Goal: Task Accomplishment & Management: Use online tool/utility

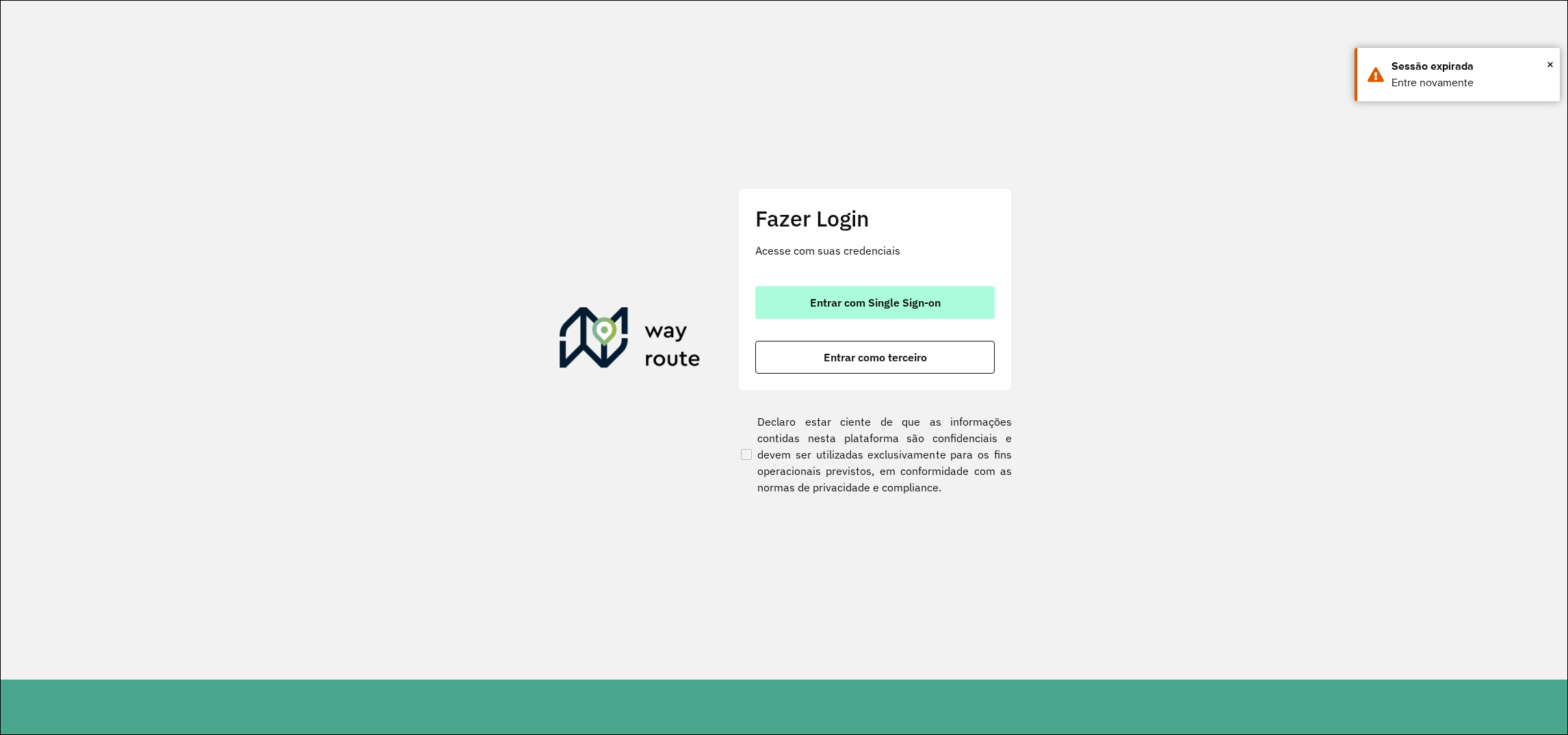
click at [811, 307] on span "Entrar com Single Sign-on" at bounding box center [876, 302] width 131 height 11
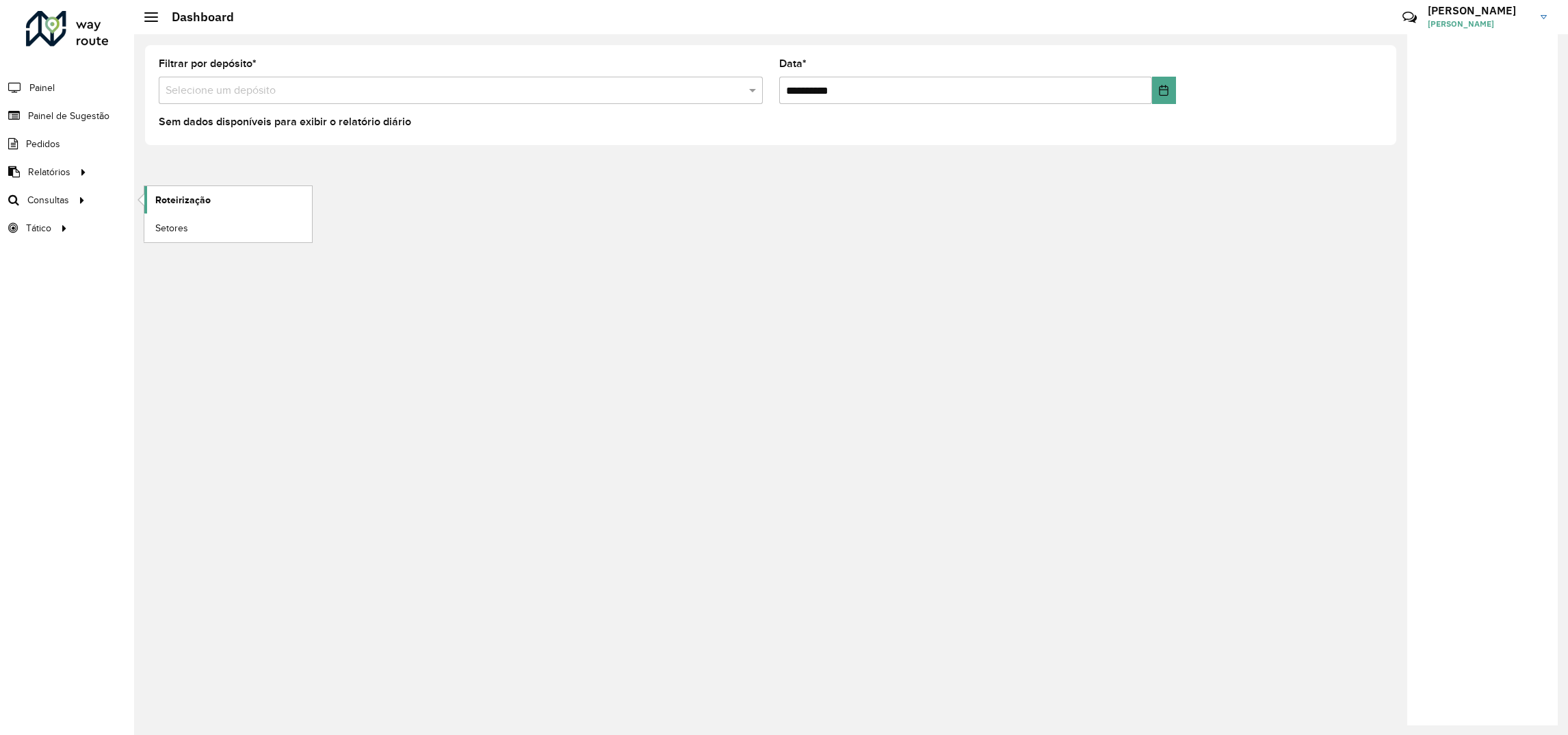
click at [169, 205] on span "Roteirização" at bounding box center [183, 200] width 55 height 15
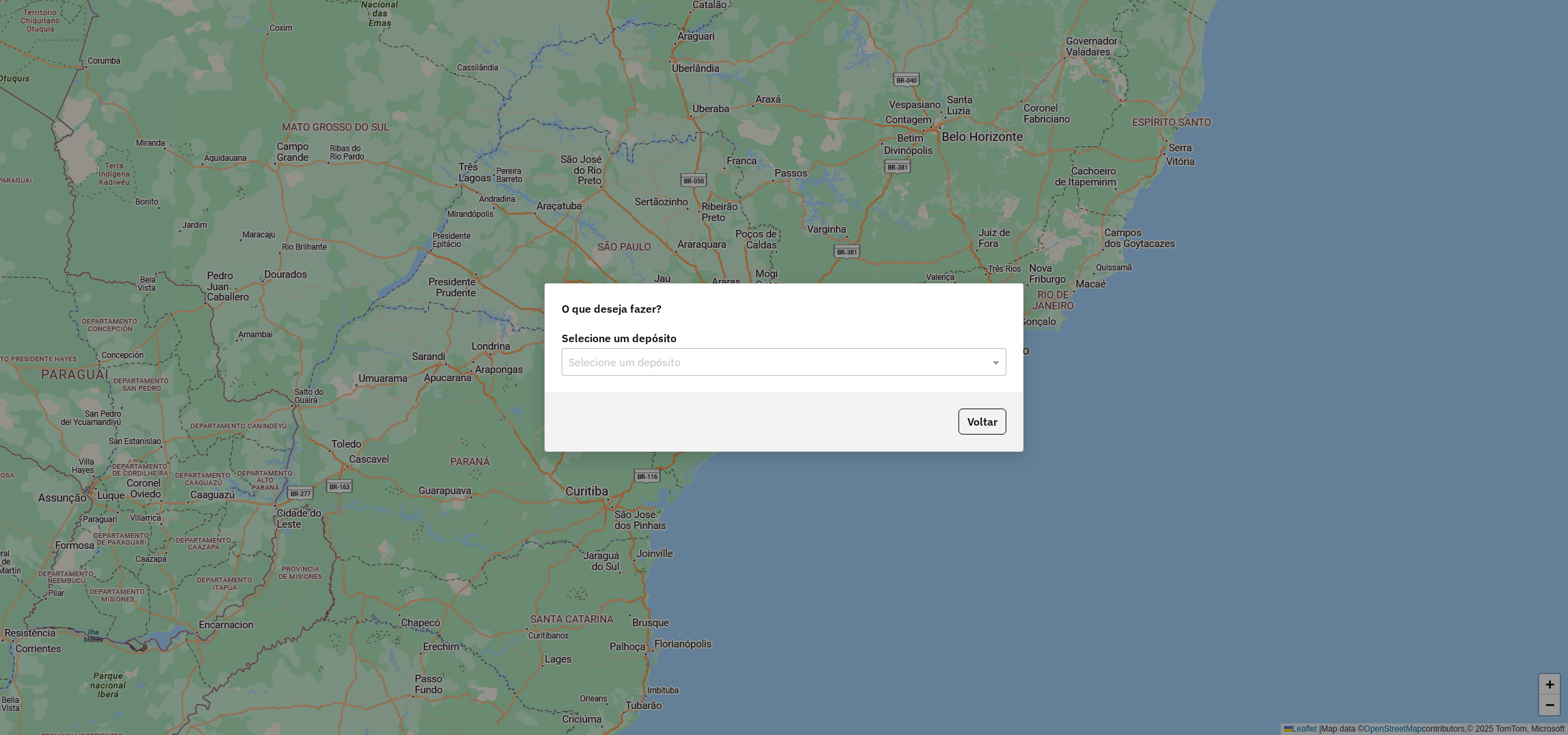
click at [696, 374] on div "Selecione um depósito" at bounding box center [783, 362] width 445 height 27
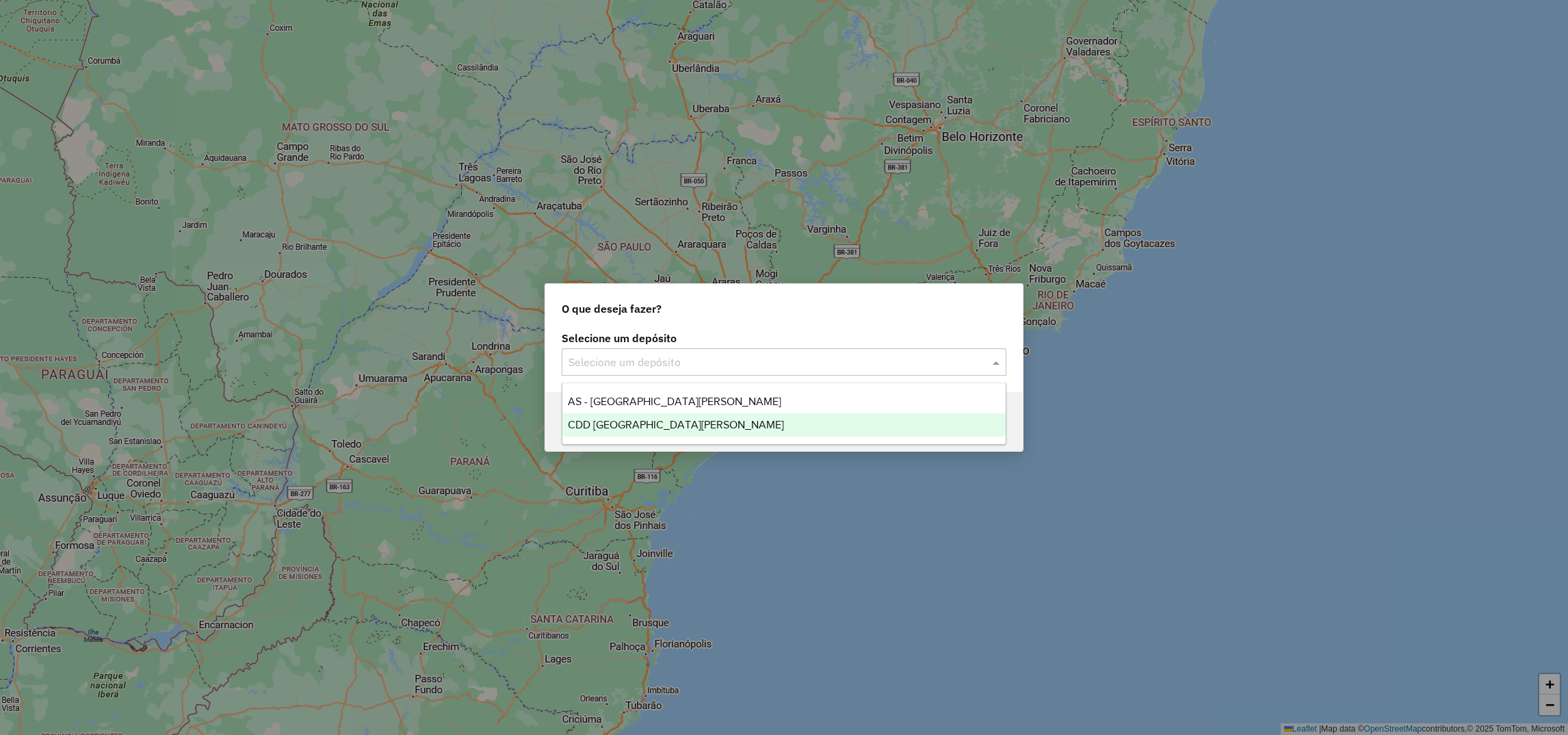
click at [589, 424] on span "CDD Santa Cruz do Sul" at bounding box center [676, 424] width 216 height 12
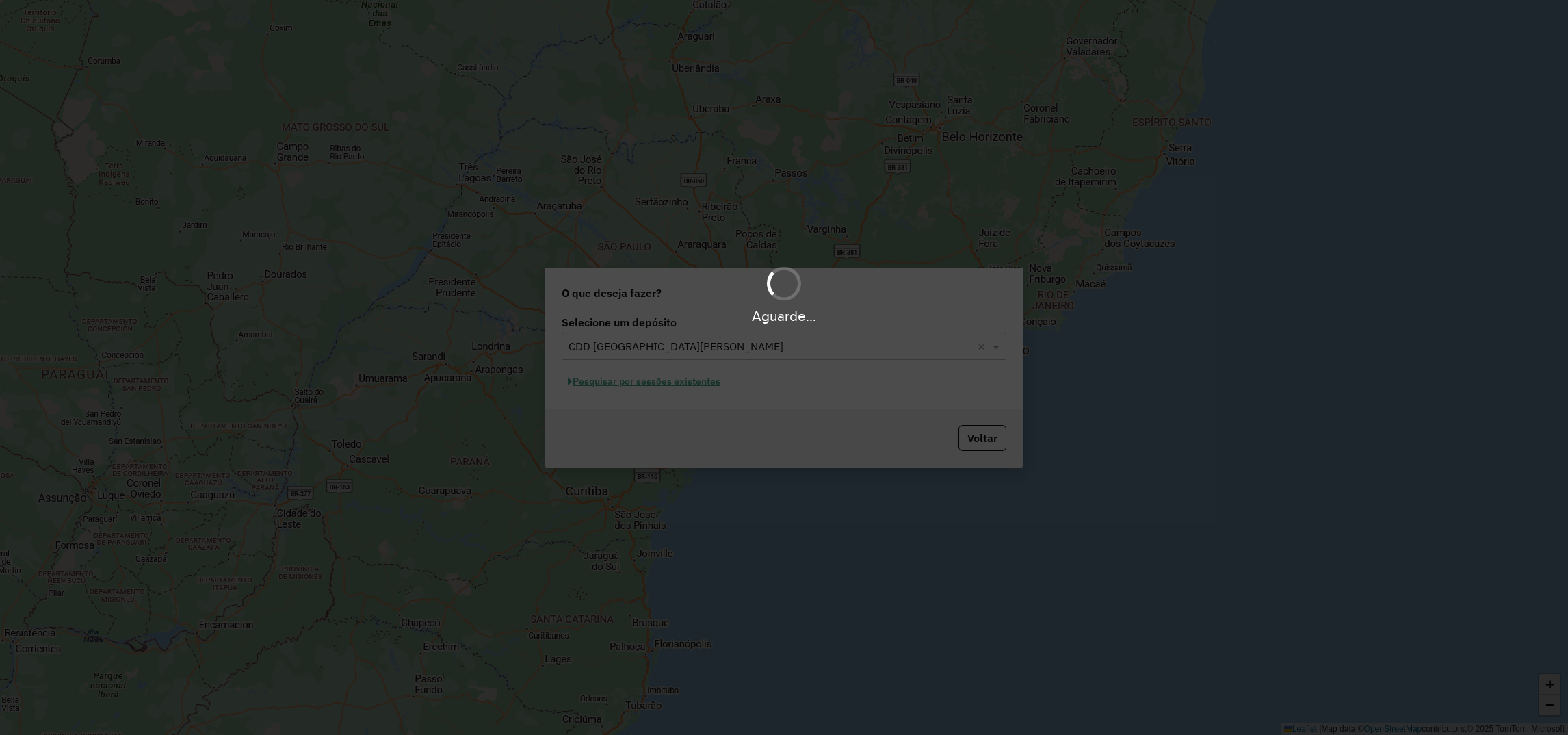
click at [644, 375] on div "Aguarde..." at bounding box center [784, 368] width 1568 height 735
click at [638, 381] on div "Aguarde..." at bounding box center [784, 368] width 1568 height 735
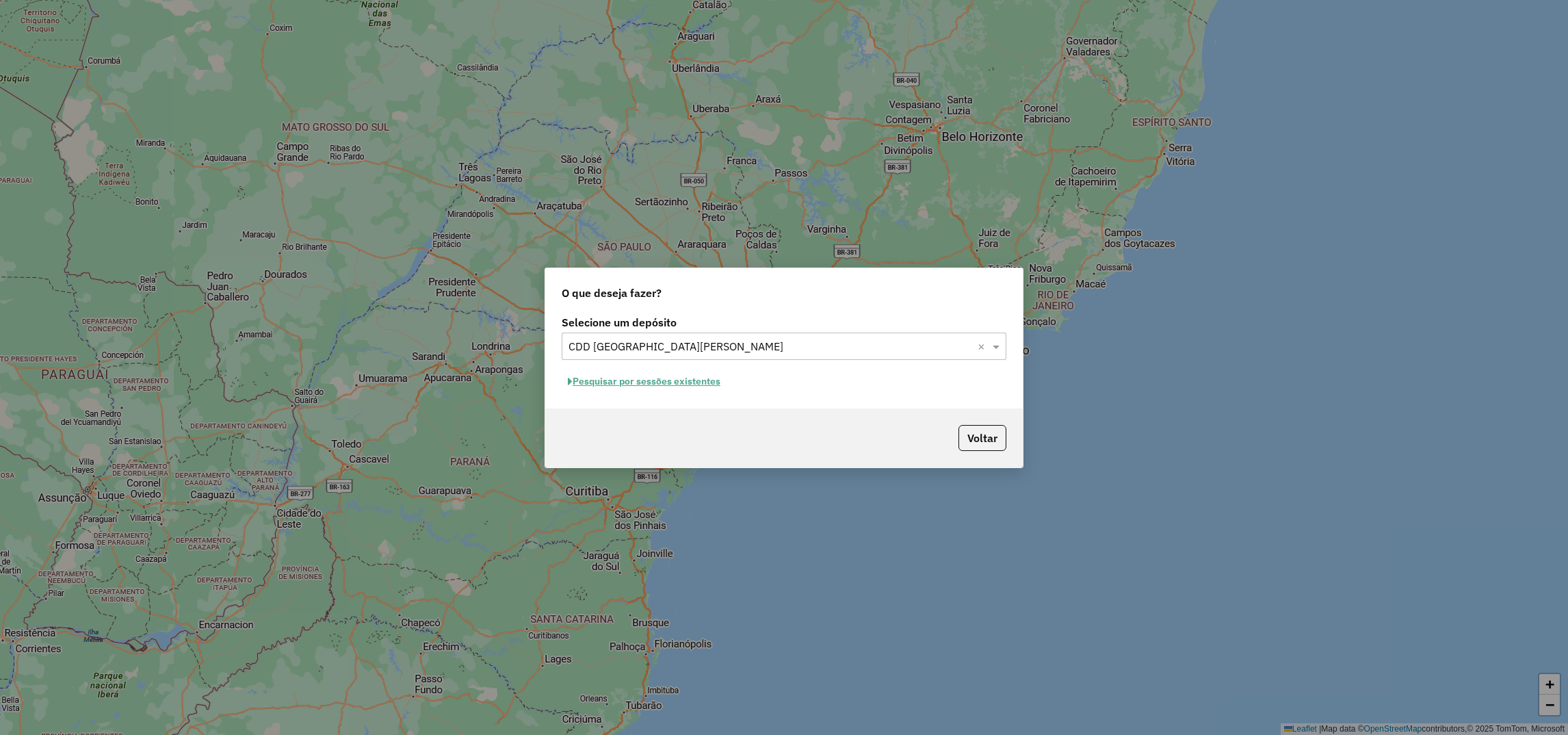
click at [605, 381] on button "Pesquisar por sessões existentes" at bounding box center [643, 381] width 165 height 21
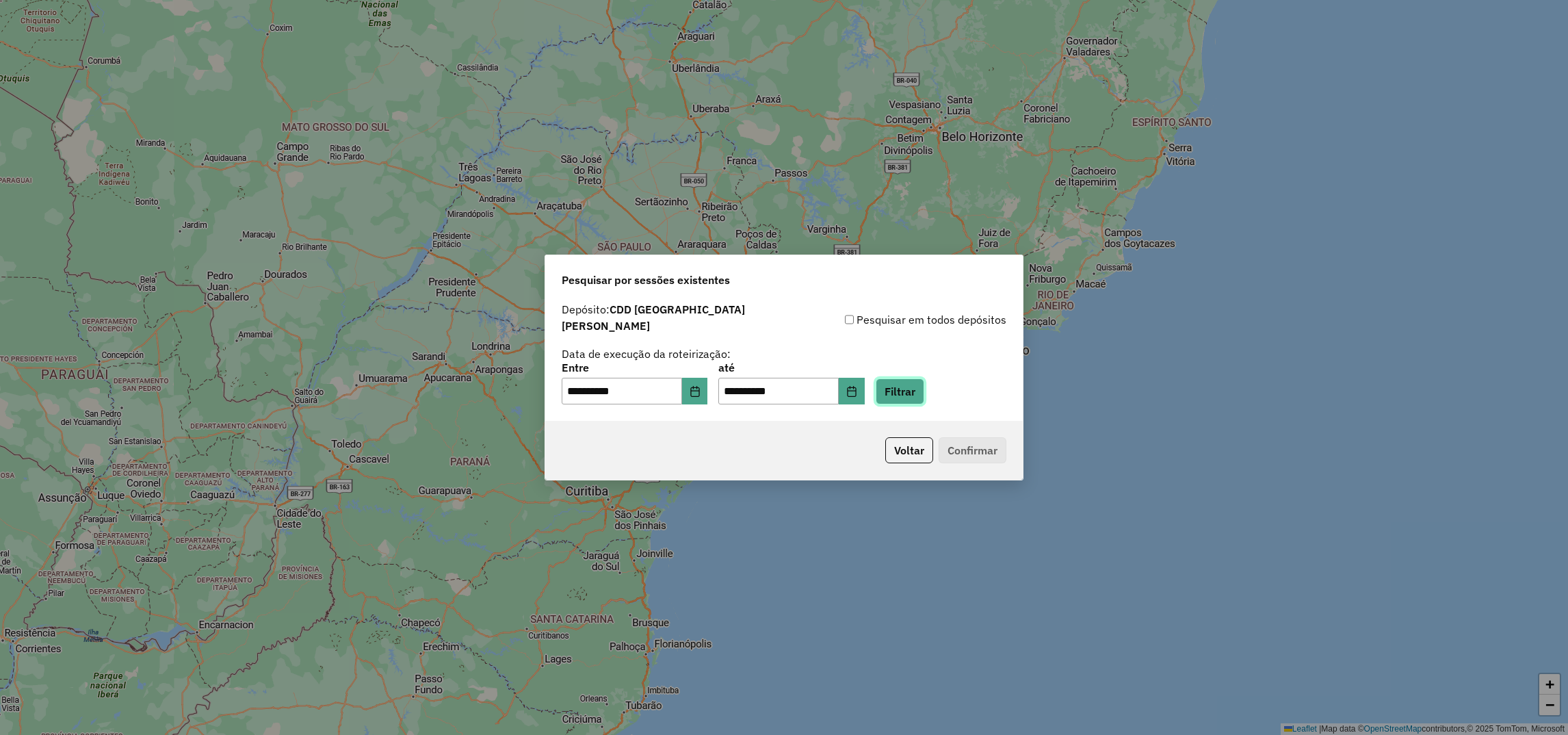
click at [917, 393] on button "Filtrar" at bounding box center [900, 391] width 48 height 26
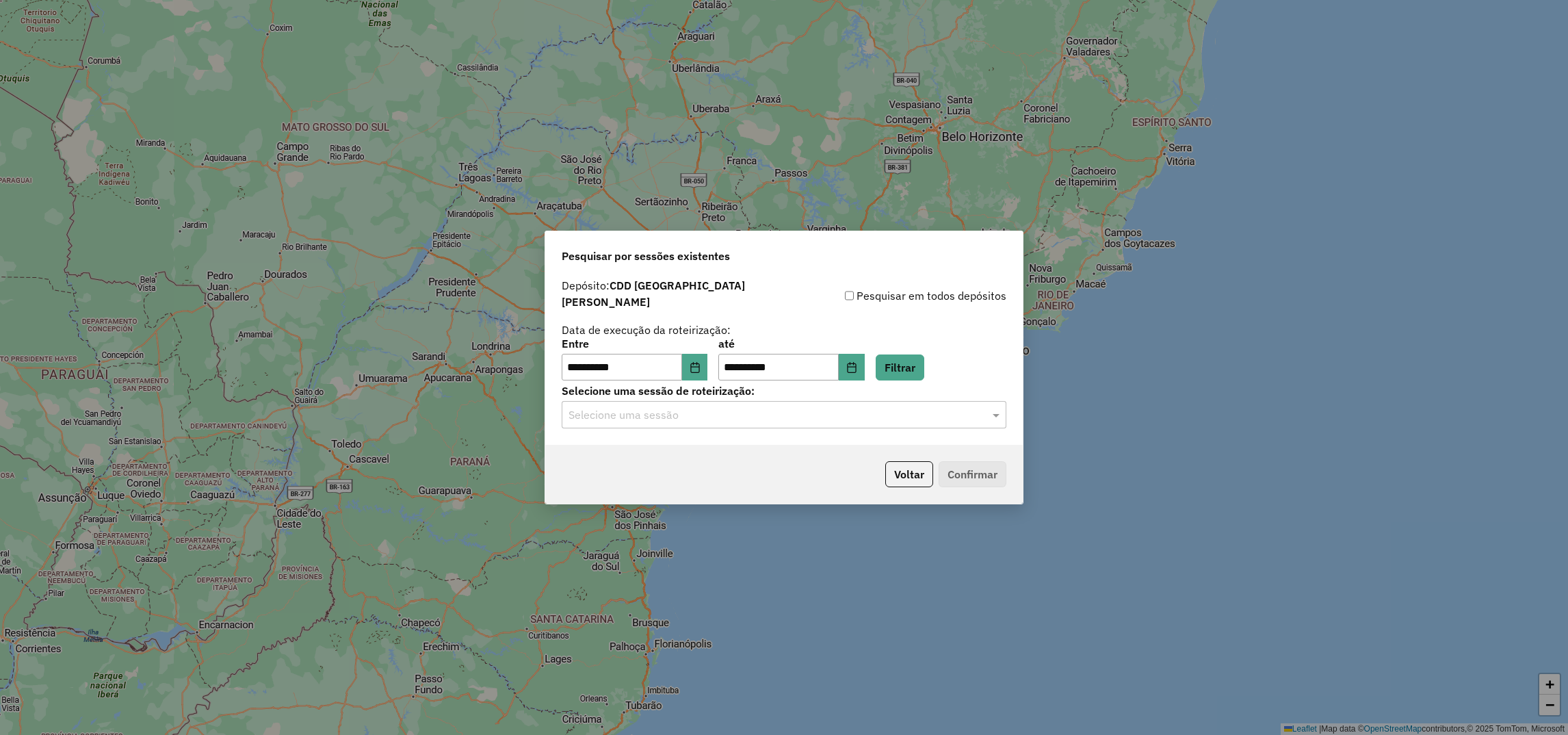
click at [689, 408] on input "text" at bounding box center [770, 416] width 404 height 16
click at [643, 446] on span "1229453 - 14/08/2025 18:01 (Rotas + AS)" at bounding box center [651, 448] width 167 height 12
click at [979, 481] on p-footer "Voltar Confirmar" at bounding box center [942, 474] width 126 height 26
click at [982, 475] on button "Confirmar" at bounding box center [972, 474] width 67 height 26
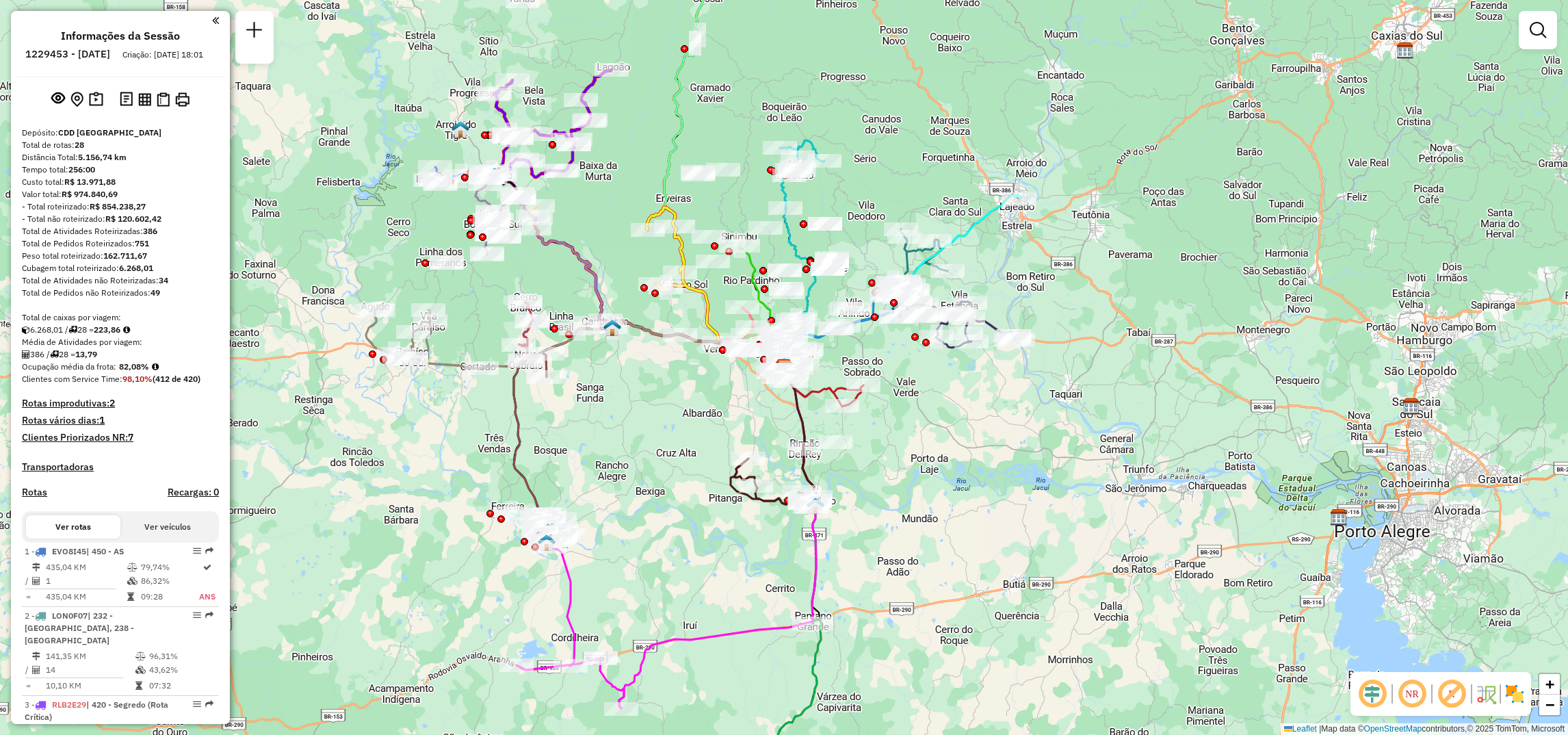
select select "**********"
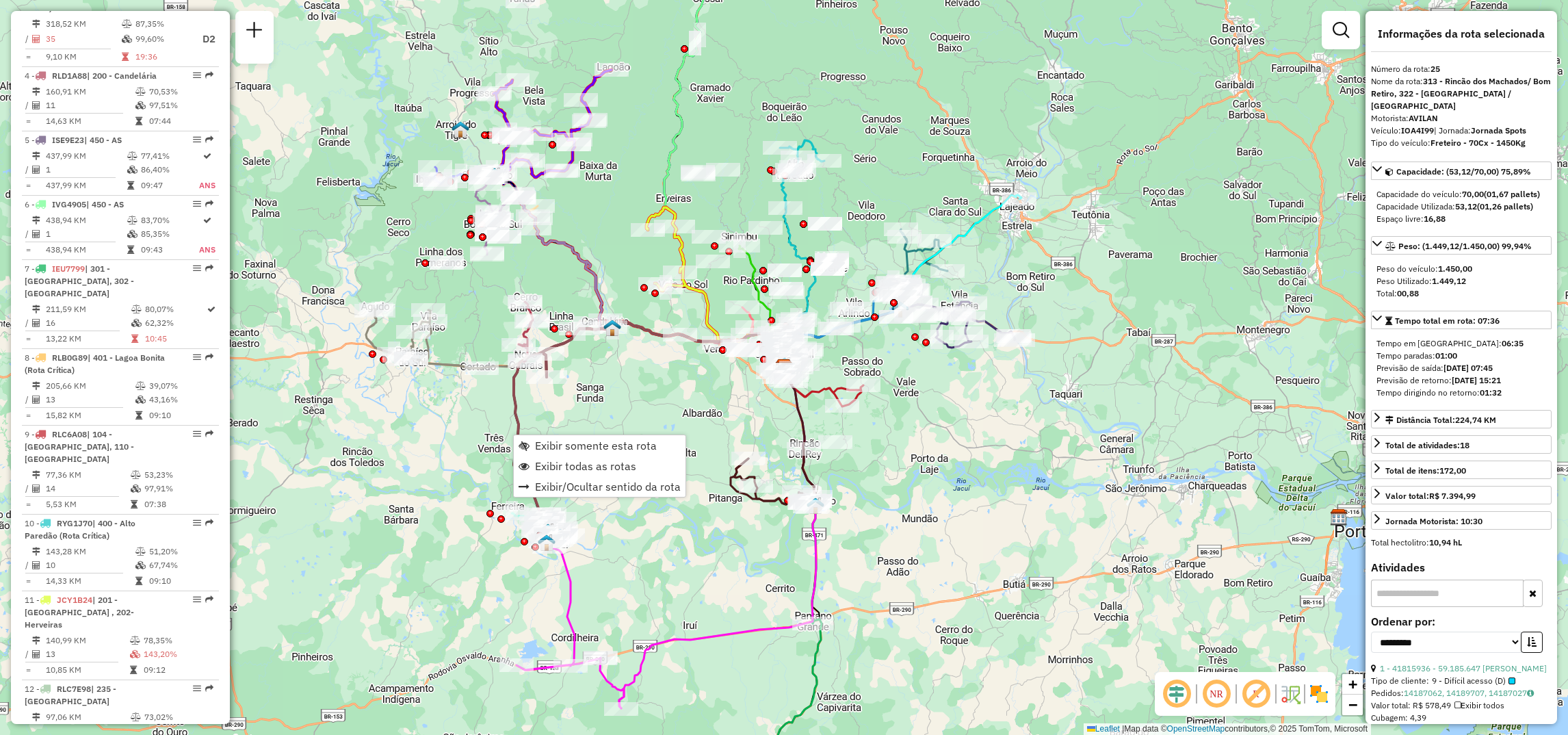
scroll to position [2356, 0]
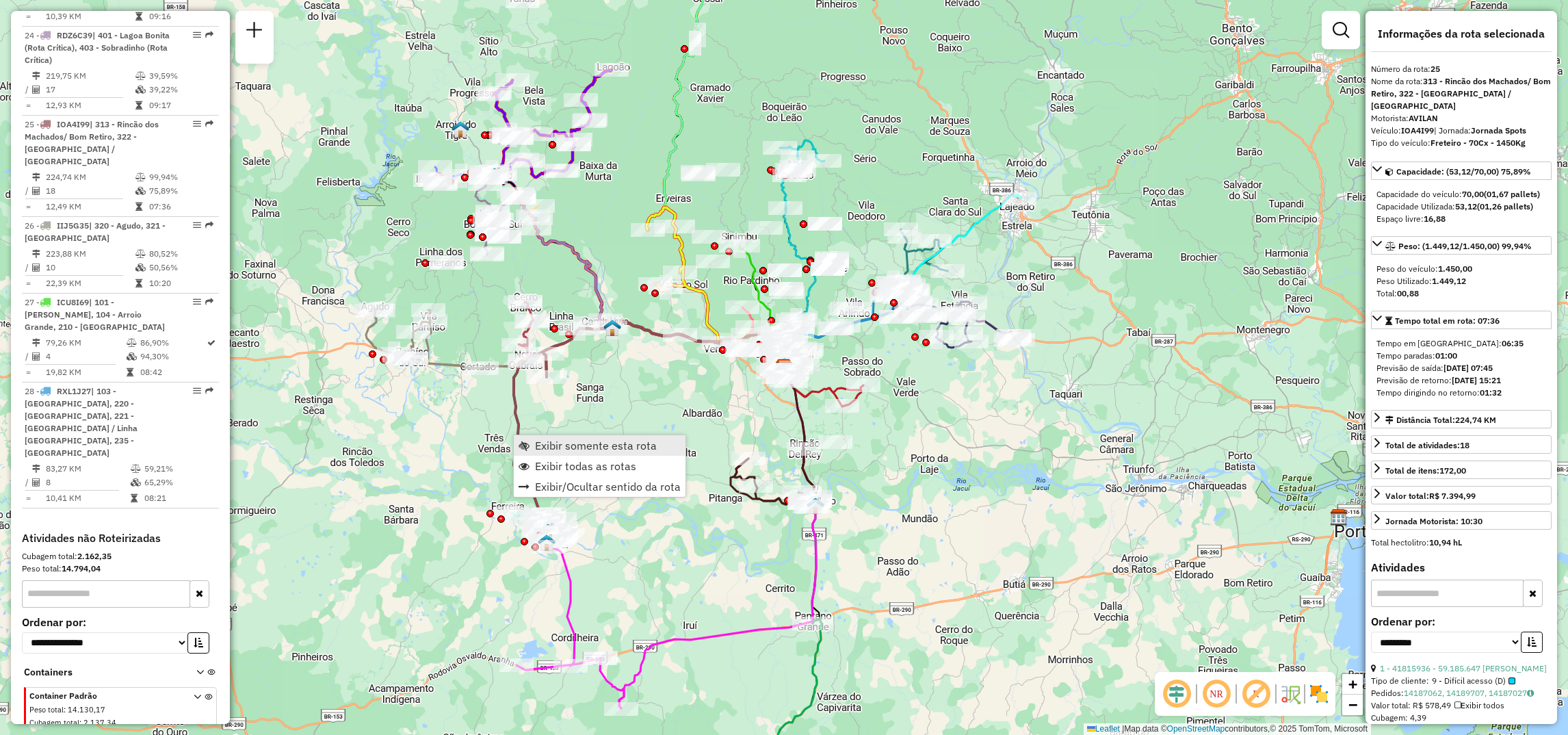
click at [558, 443] on span "Exibir somente esta rota" at bounding box center [596, 446] width 122 height 11
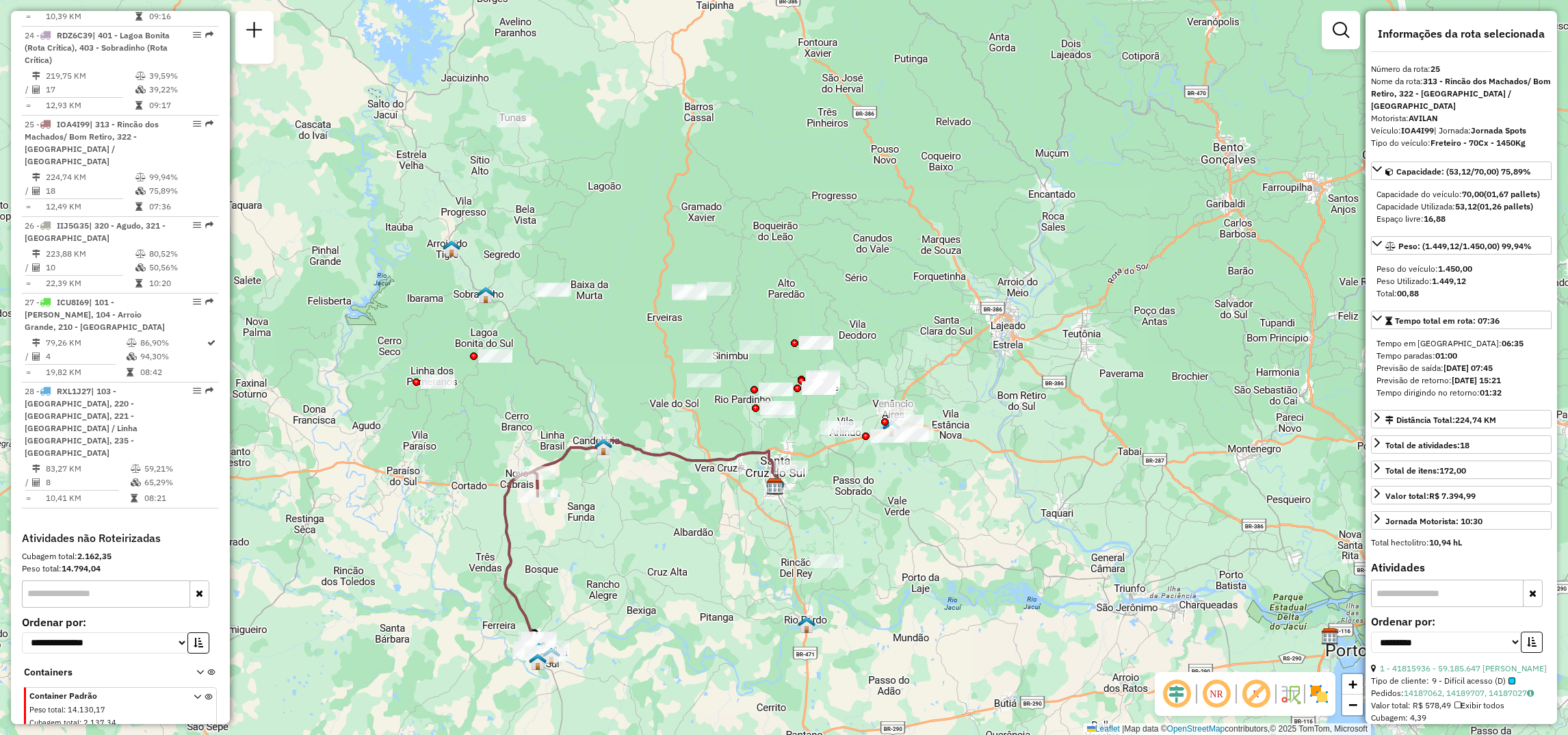
drag, startPoint x: 896, startPoint y: 347, endPoint x: 699, endPoint y: 518, distance: 260.9
click at [699, 518] on div "Janela de atendimento Grade de atendimento Capacidade Transportadoras Veículos …" at bounding box center [784, 368] width 1568 height 735
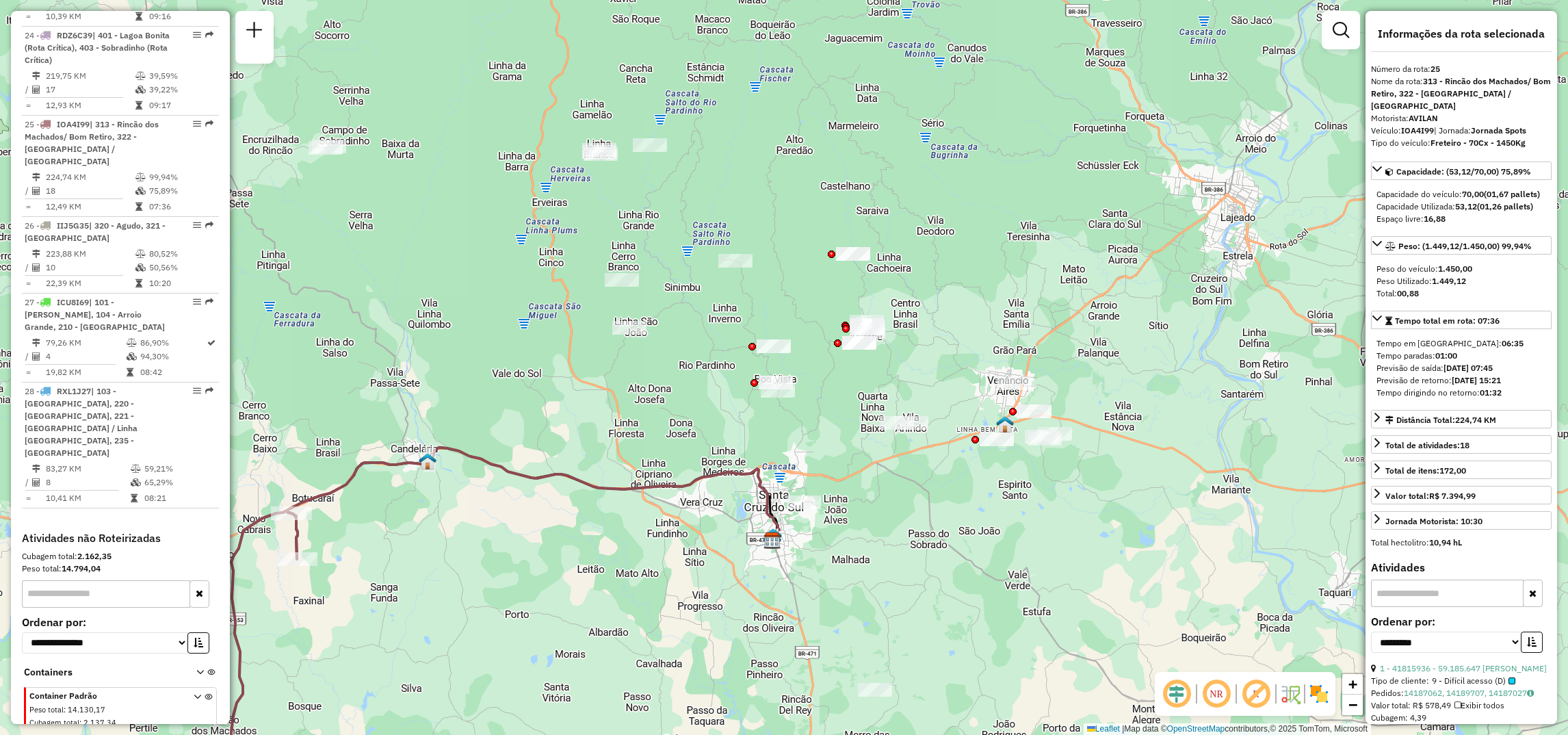
drag, startPoint x: 1020, startPoint y: 438, endPoint x: 984, endPoint y: 501, distance: 72.6
click at [984, 501] on div "Janela de atendimento Grade de atendimento Capacidade Transportadoras Veículos …" at bounding box center [784, 368] width 1568 height 735
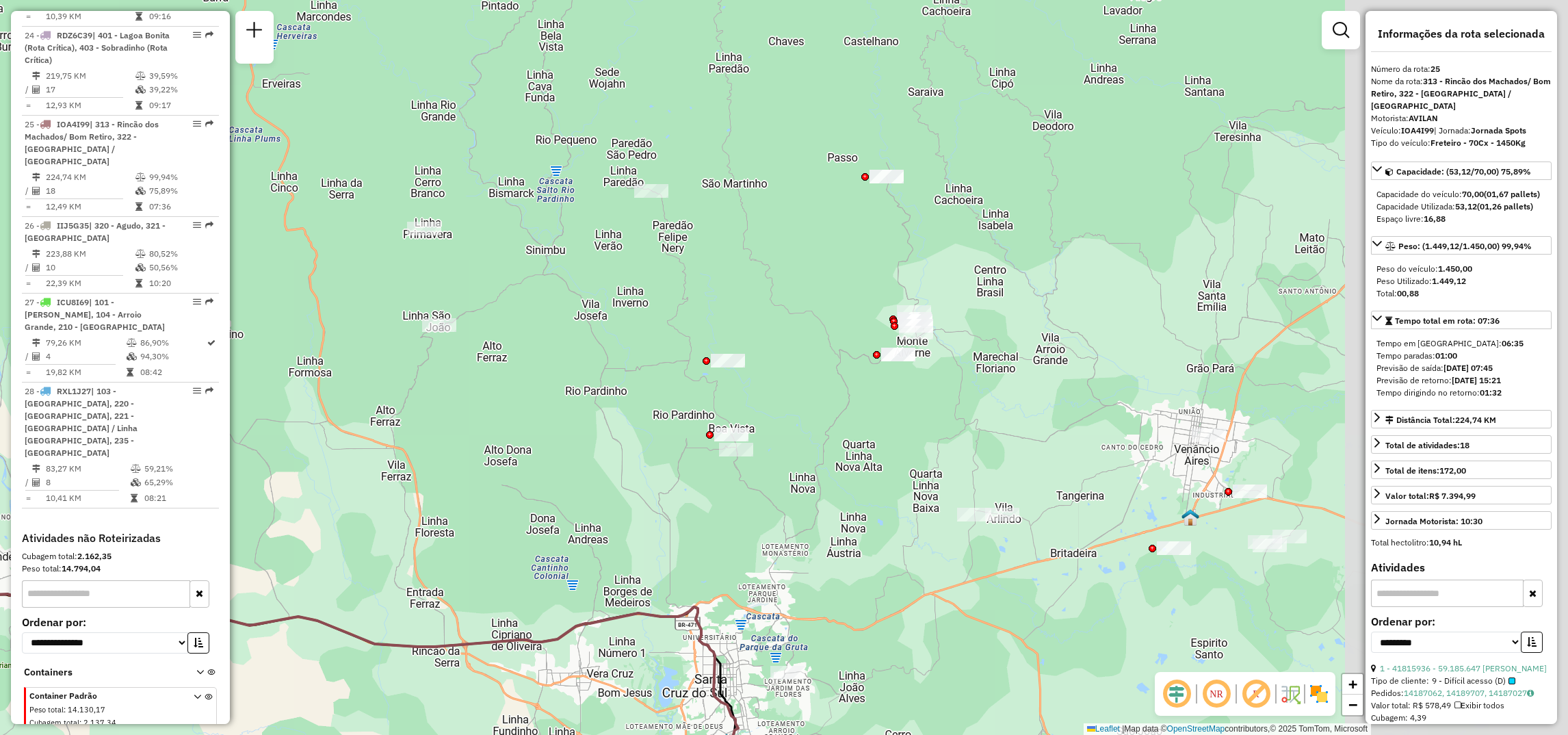
drag, startPoint x: 618, startPoint y: 232, endPoint x: 357, endPoint y: 264, distance: 263.0
click at [357, 264] on div "Janela de atendimento Grade de atendimento Capacidade Transportadoras Veículos …" at bounding box center [784, 368] width 1568 height 735
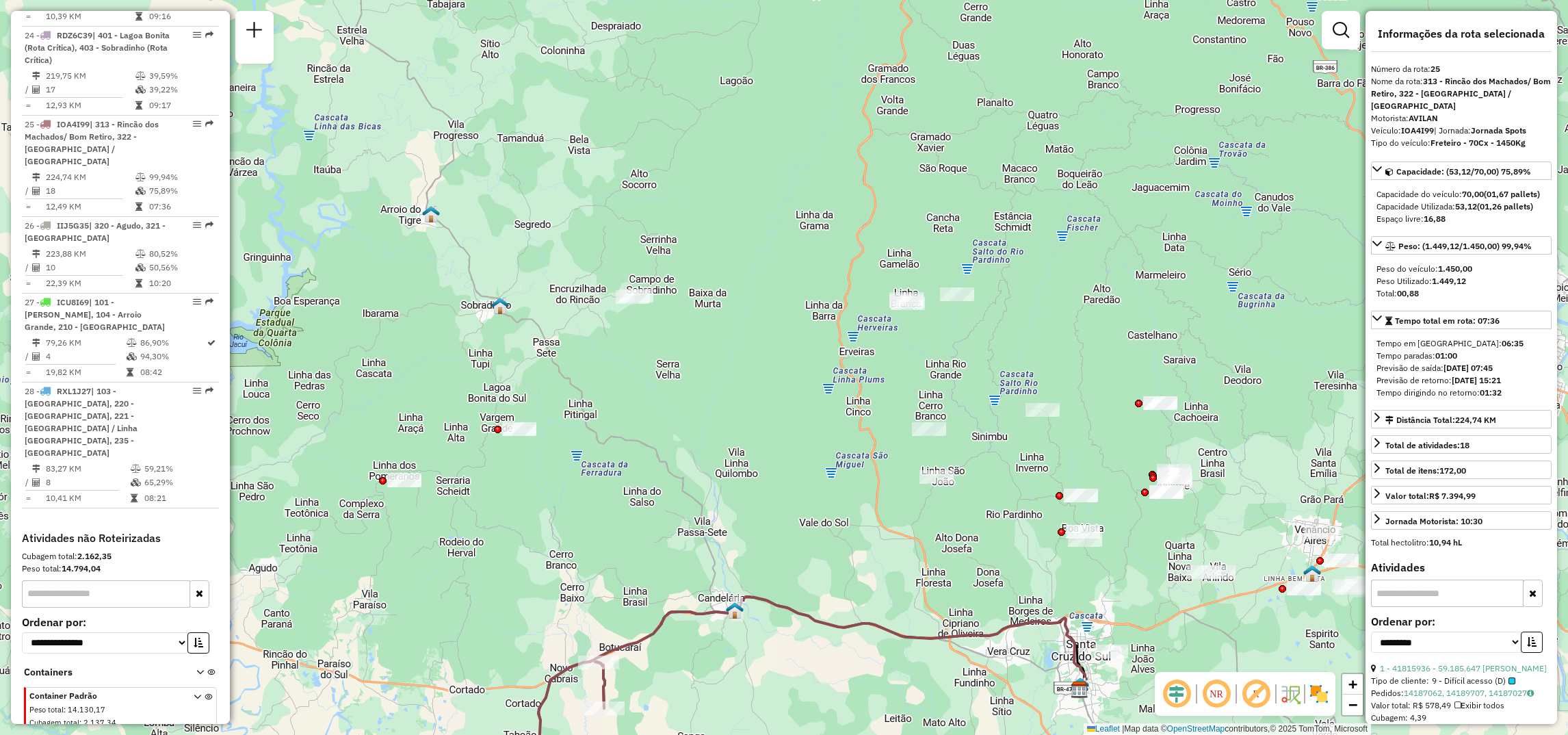
drag, startPoint x: 826, startPoint y: 557, endPoint x: 1087, endPoint y: 634, distance: 272.1
click at [1087, 634] on div "Janela de atendimento Grade de atendimento Capacidade Transportadoras Veículos …" at bounding box center [784, 368] width 1568 height 735
